Goal: Register for event/course

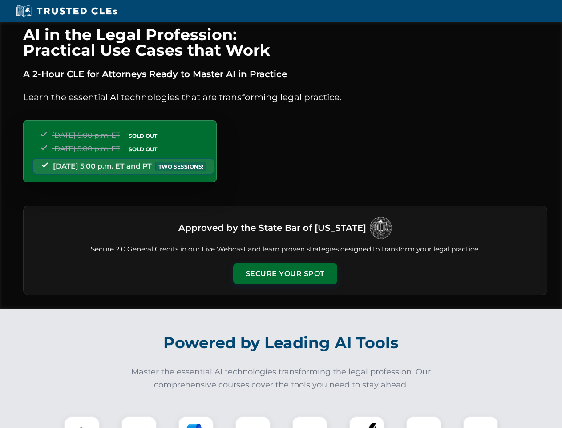
click at [285, 273] on button "Secure Your Spot" at bounding box center [285, 273] width 104 height 20
click at [82, 422] on img at bounding box center [82, 434] width 26 height 26
click at [139, 422] on div at bounding box center [139, 434] width 36 height 36
click at [196, 422] on div at bounding box center [196, 434] width 36 height 36
click at [253, 422] on img at bounding box center [252, 433] width 25 height 25
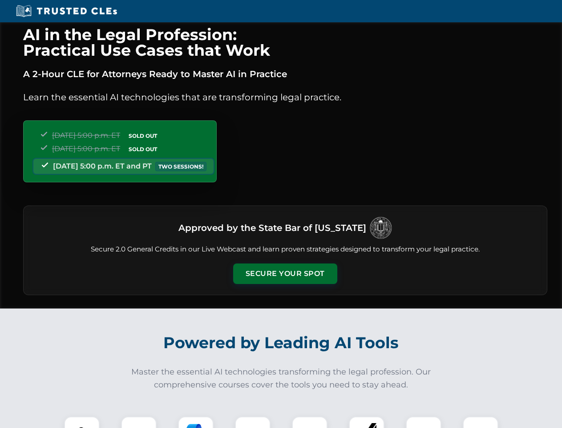
click at [310, 422] on div at bounding box center [310, 434] width 36 height 36
click at [367, 422] on div at bounding box center [367, 434] width 36 height 36
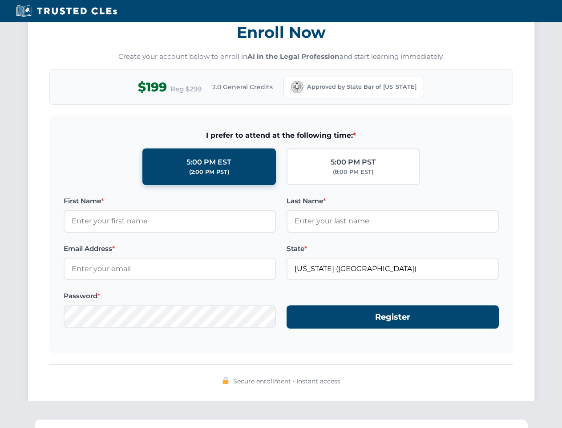
click at [424, 422] on div "AI in the Legal Profession: Practical Use Cases that Work A 2-Hour CLE for Atto…" at bounding box center [281, 292] width 562 height 2083
